Goal: Transaction & Acquisition: Register for event/course

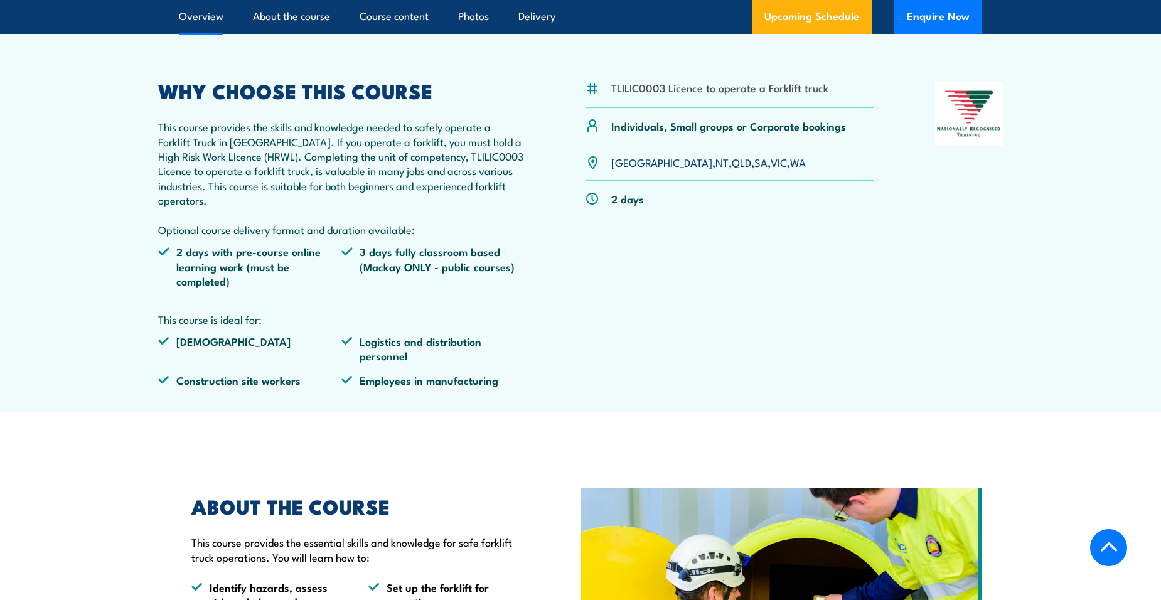
scroll to position [376, 0]
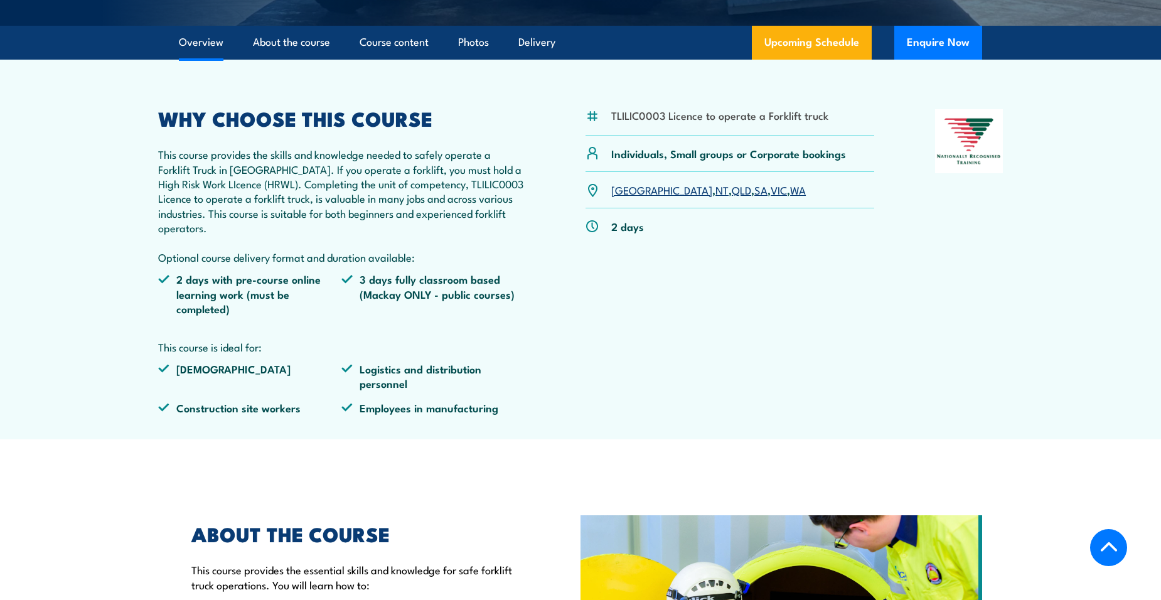
click at [732, 192] on link "QLD" at bounding box center [741, 189] width 19 height 15
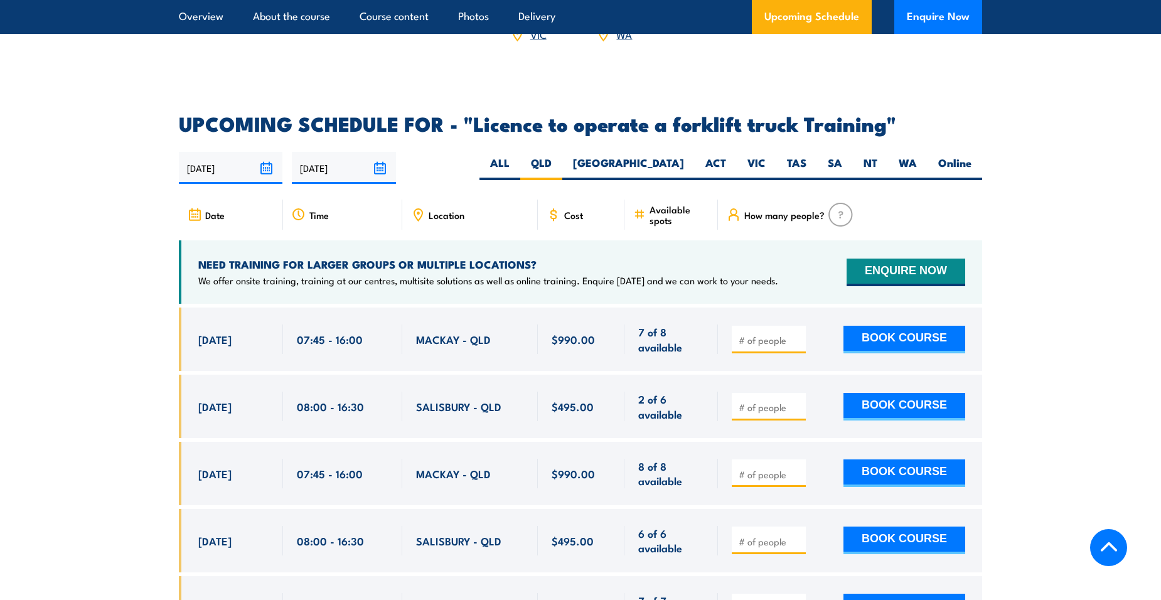
scroll to position [1975, 0]
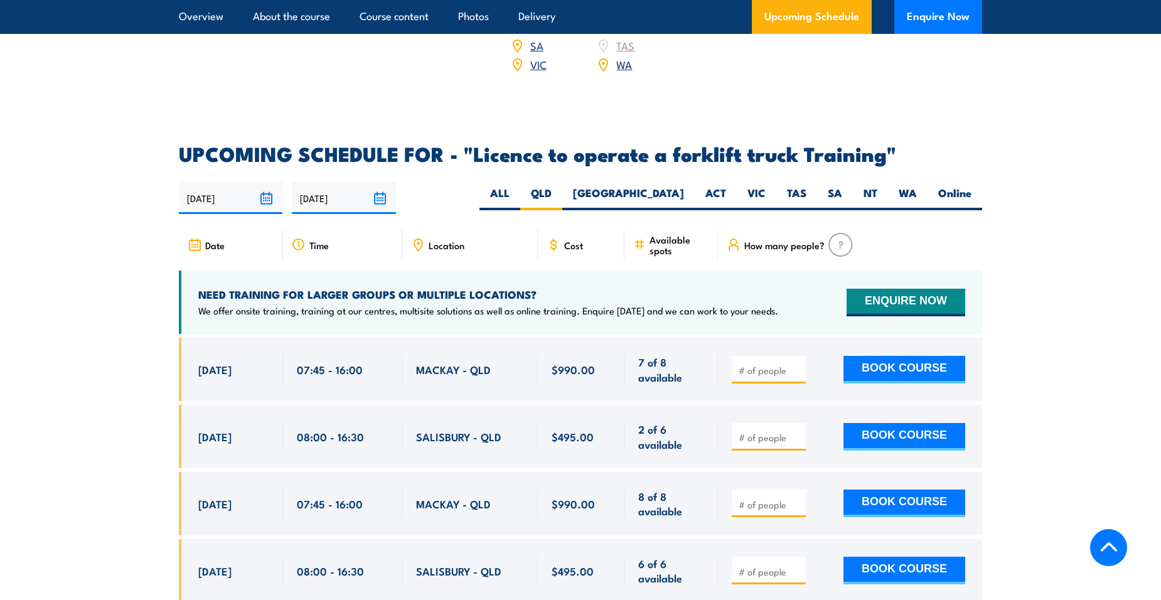
click at [235, 183] on input "[DATE]" at bounding box center [231, 198] width 104 height 32
click at [356, 144] on h2 "UPCOMING SCHEDULE FOR - "Licence to operate a forklift truck Training"" at bounding box center [580, 153] width 803 height 18
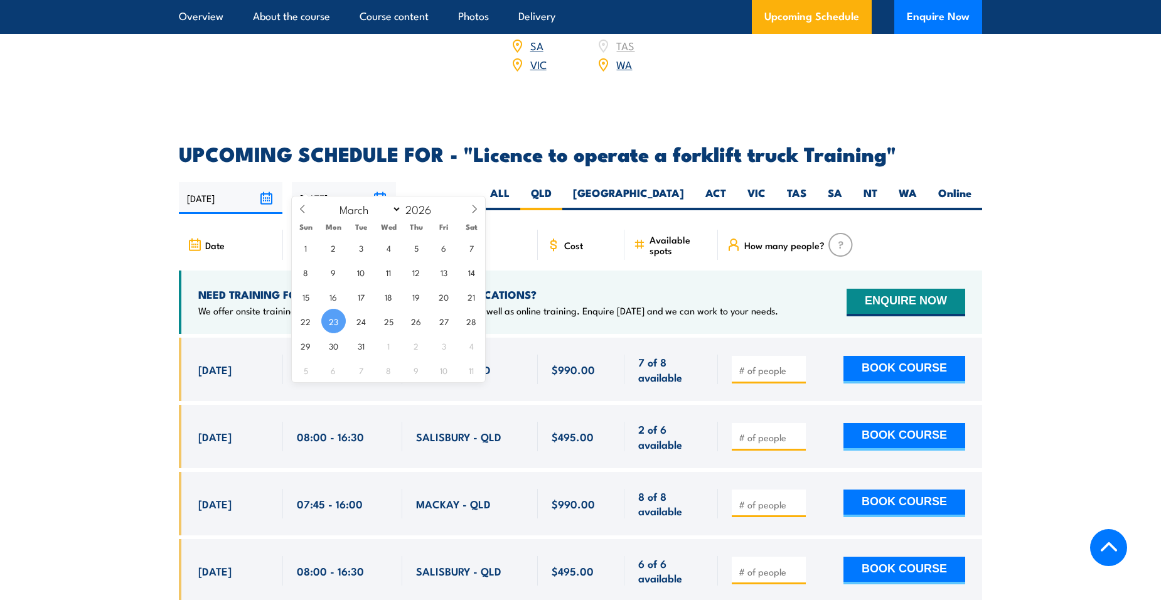
click at [339, 182] on input "[DATE]" at bounding box center [344, 198] width 104 height 32
click at [305, 208] on icon at bounding box center [302, 209] width 9 height 9
select select "0"
click at [305, 208] on icon at bounding box center [302, 209] width 9 height 9
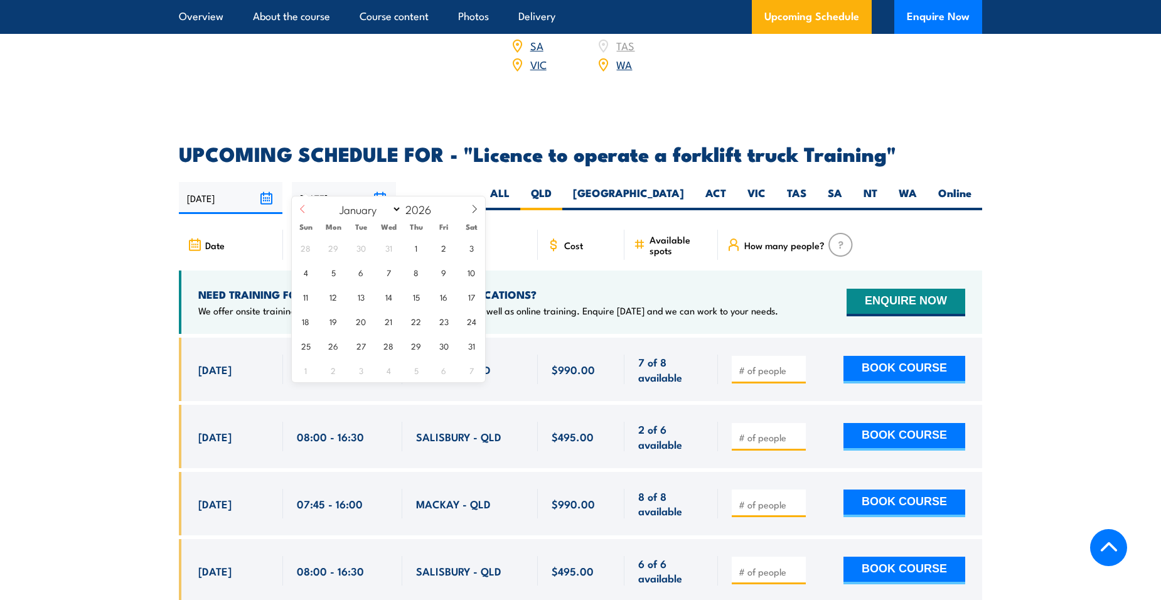
type input "2025"
click at [305, 208] on icon at bounding box center [302, 209] width 9 height 9
select select "9"
click at [366, 297] on span "14" at bounding box center [361, 296] width 24 height 24
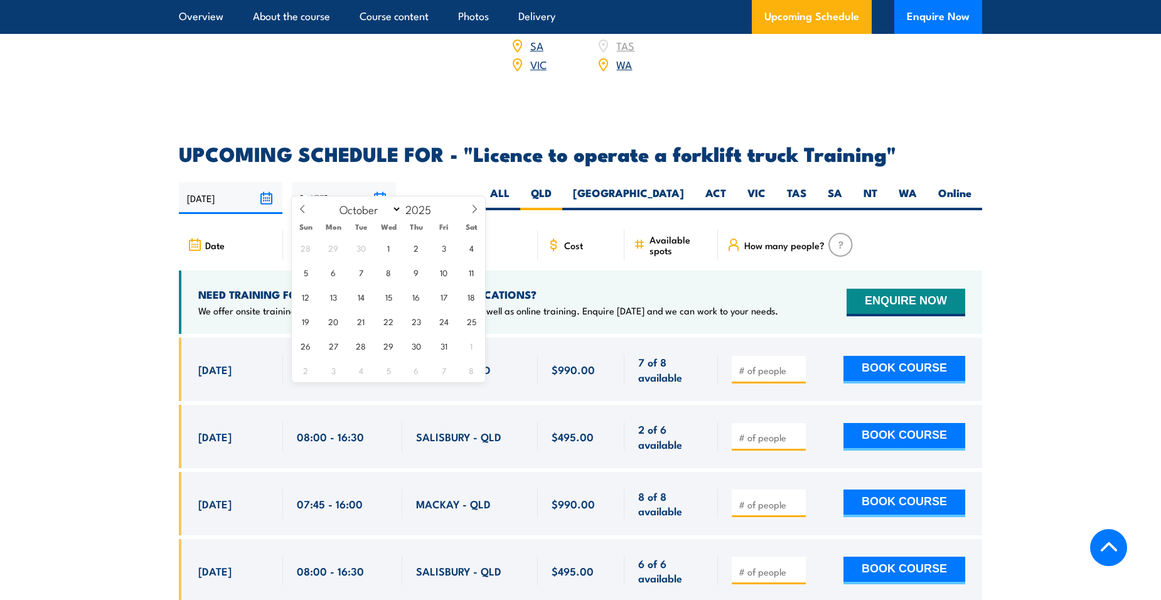
type input "14/10/2025"
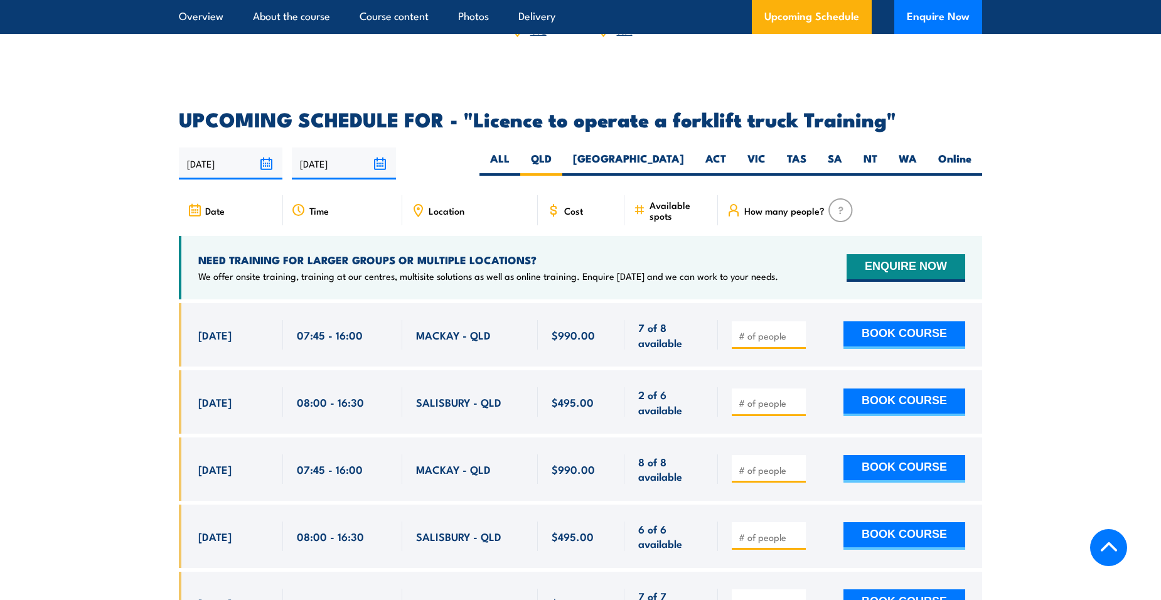
scroll to position [2037, 0]
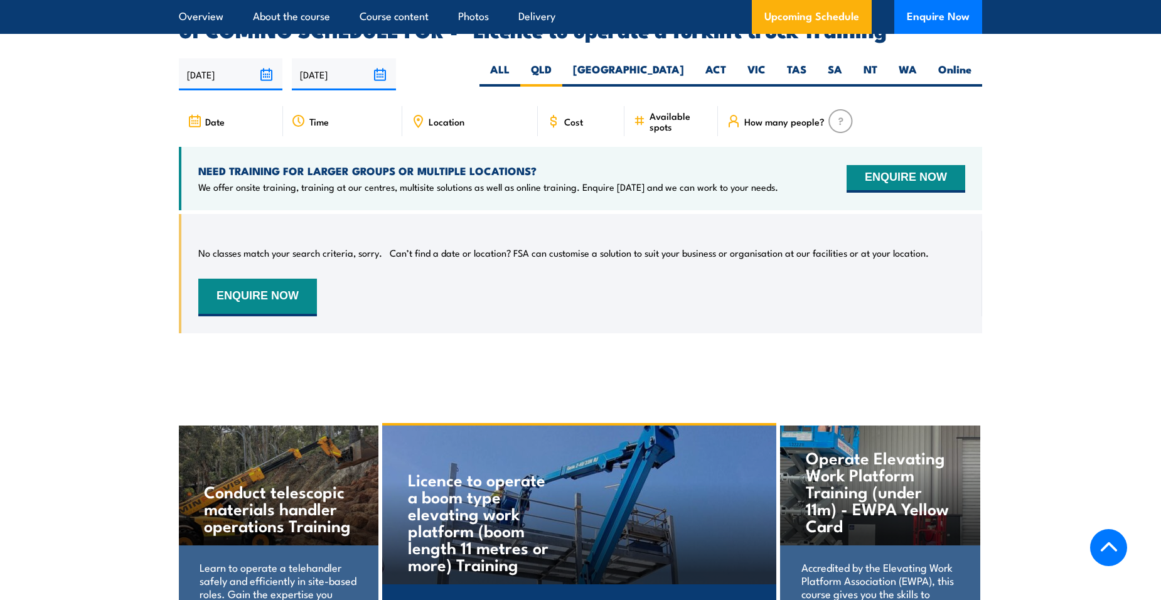
scroll to position [2100, 0]
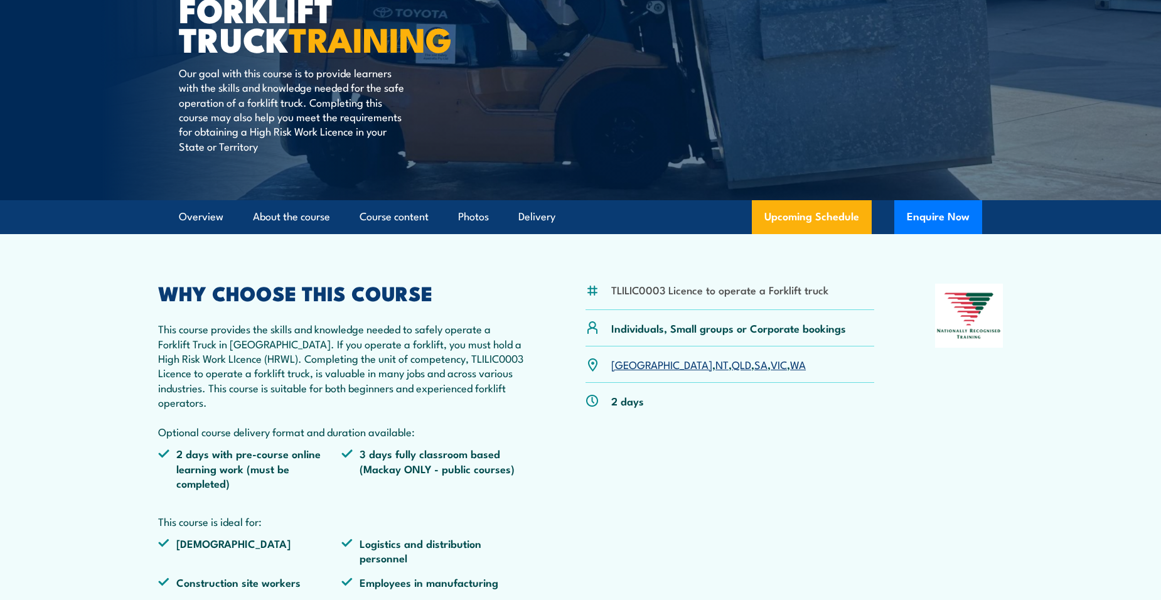
scroll to position [376, 0]
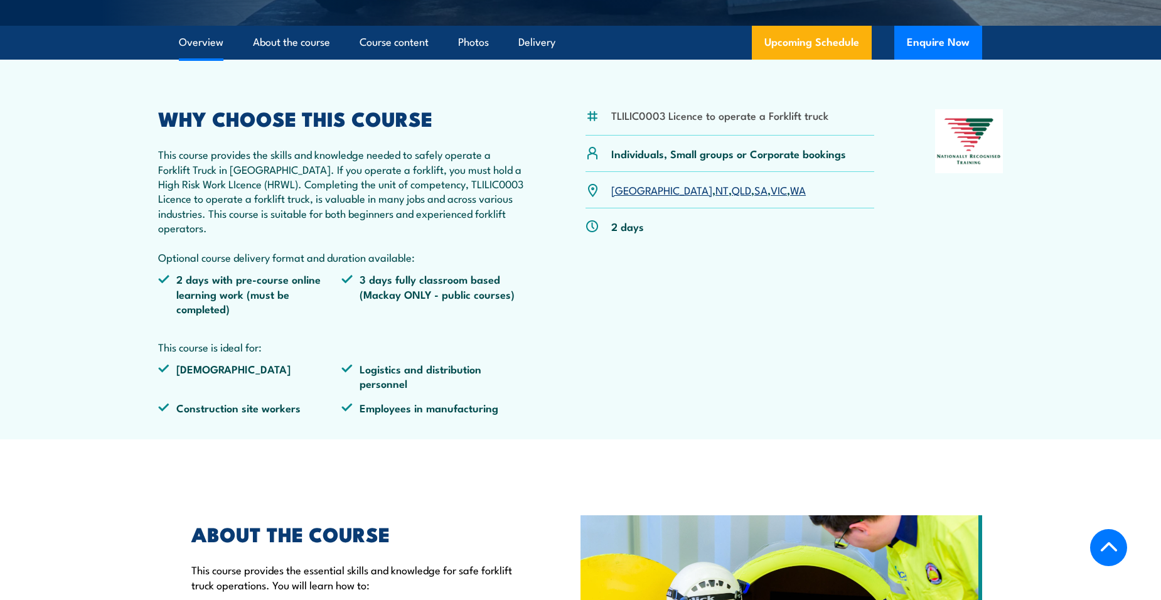
click at [732, 195] on link "QLD" at bounding box center [741, 189] width 19 height 15
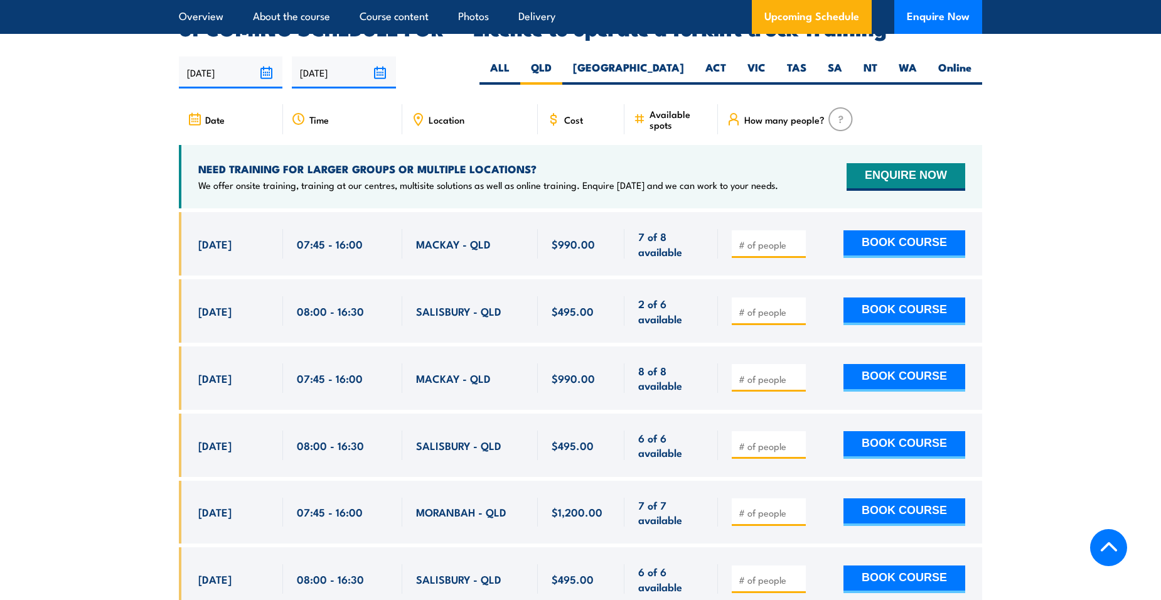
scroll to position [2163, 0]
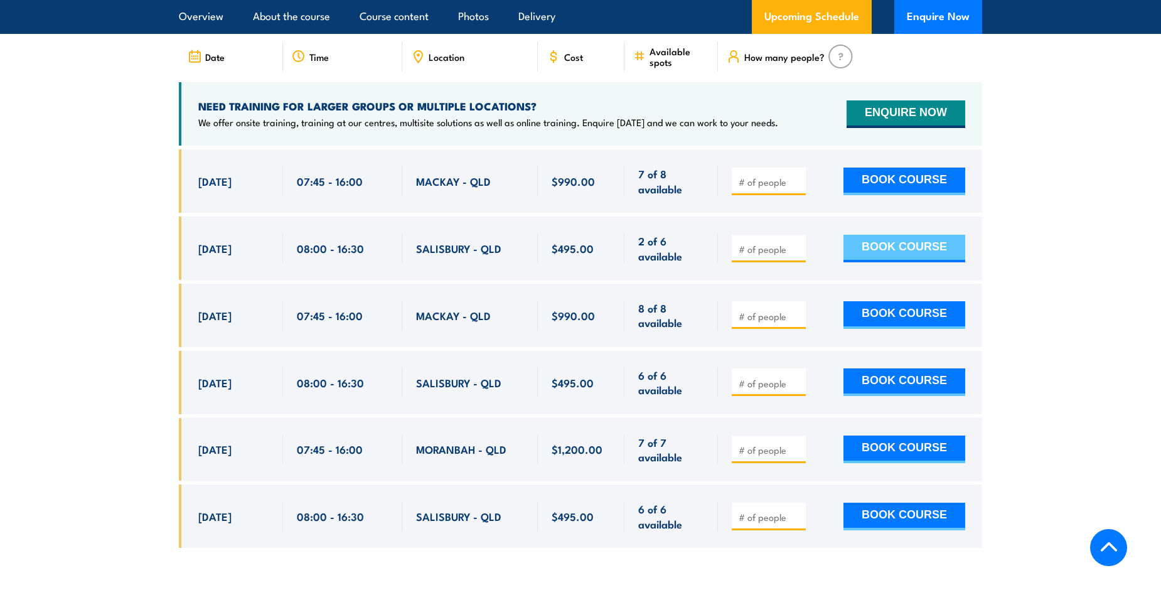
click at [942, 235] on button "BOOK COURSE" at bounding box center [904, 249] width 122 height 28
click at [772, 243] on input "number" at bounding box center [770, 249] width 63 height 13
type input "1"
click at [934, 235] on button "BOOK COURSE" at bounding box center [904, 249] width 122 height 28
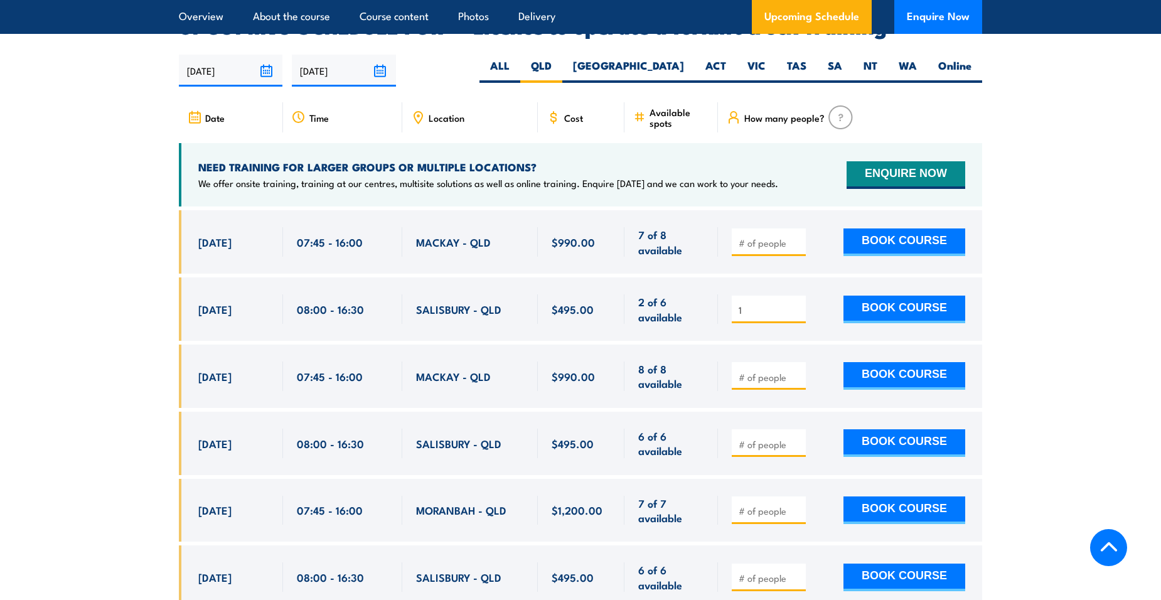
scroll to position [2163, 0]
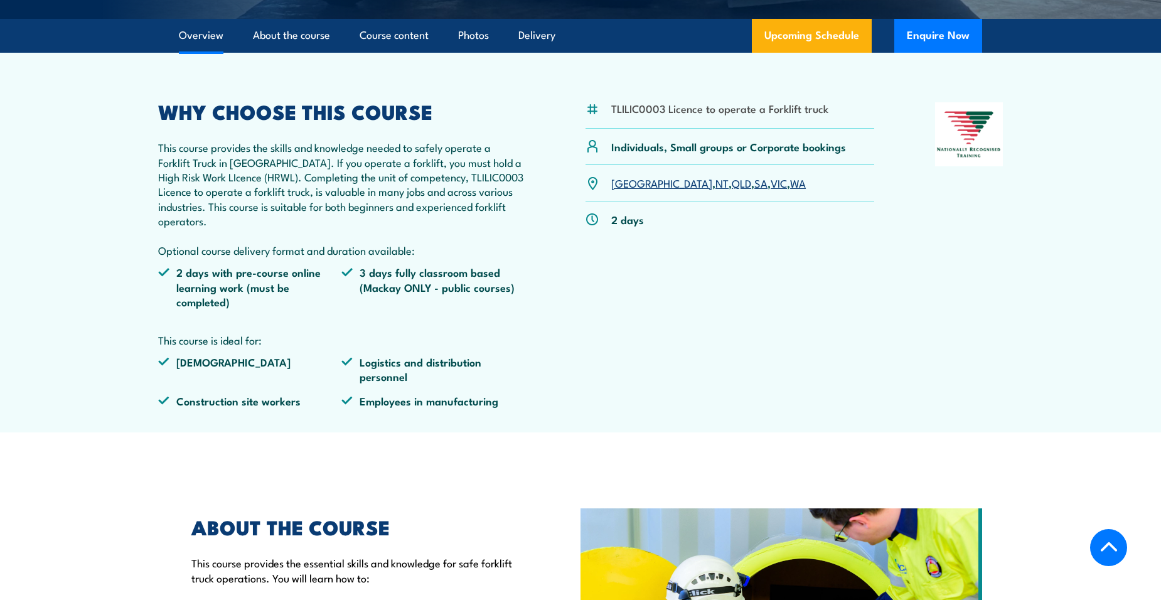
scroll to position [439, 0]
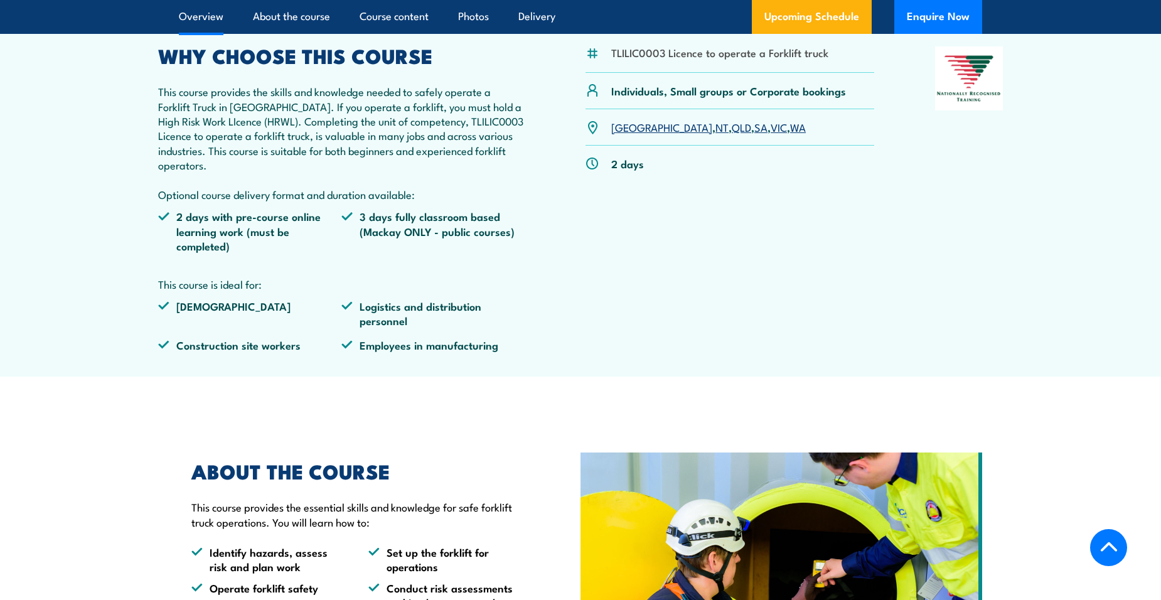
click at [732, 131] on link "QLD" at bounding box center [741, 126] width 19 height 15
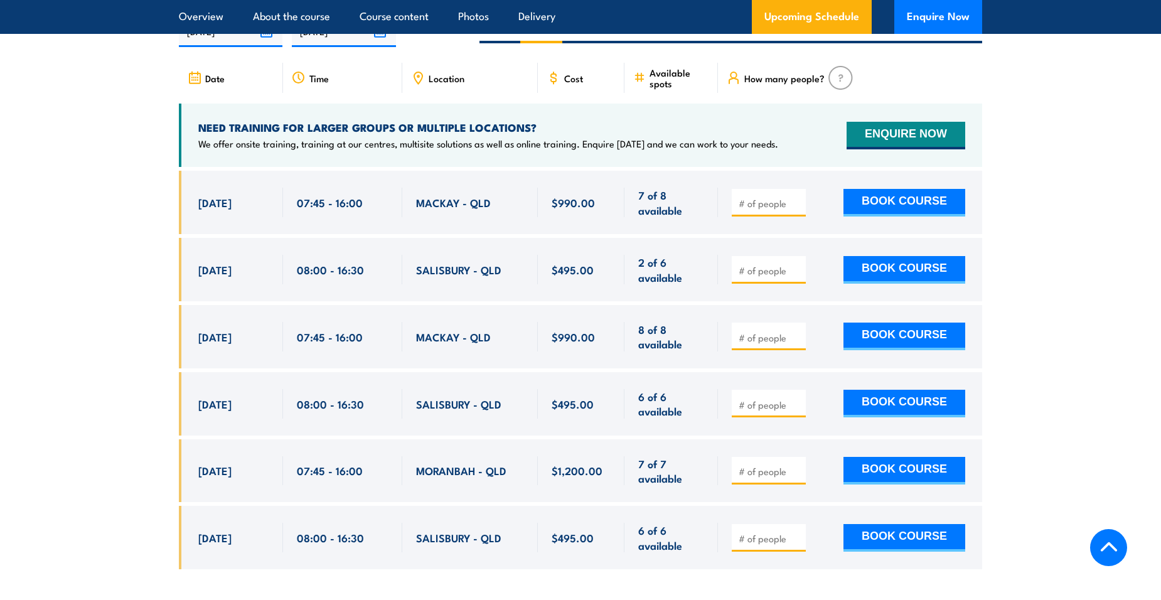
scroll to position [2163, 0]
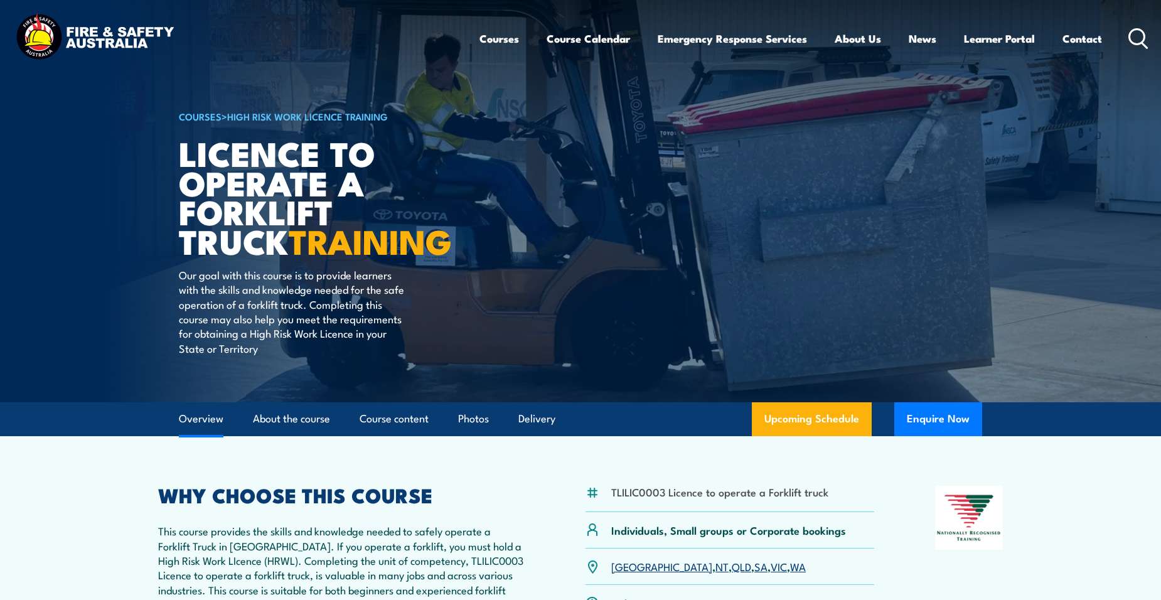
scroll to position [439, 0]
